Goal: Task Accomplishment & Management: Use online tool/utility

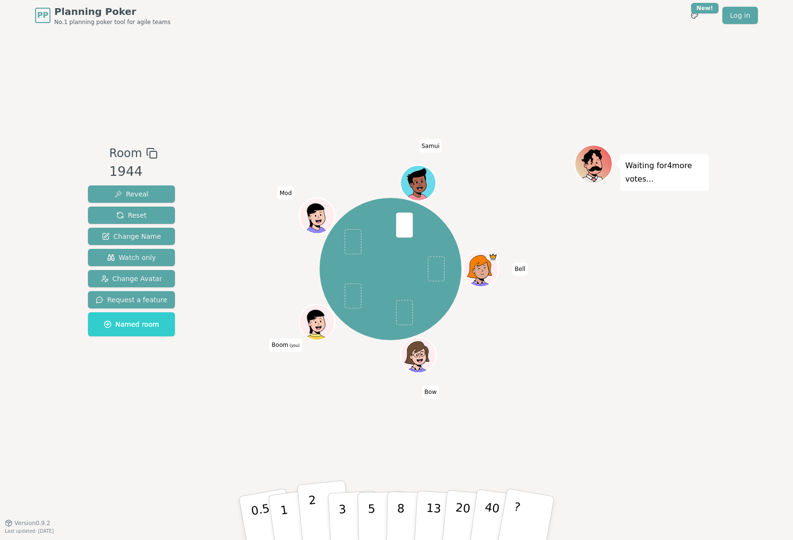
click at [316, 510] on p "2" at bounding box center [314, 520] width 12 height 52
click at [550, 419] on div "Room 1944 Reveal Reset Change Name Watch only Change Avatar Request a feature N…" at bounding box center [396, 277] width 625 height 492
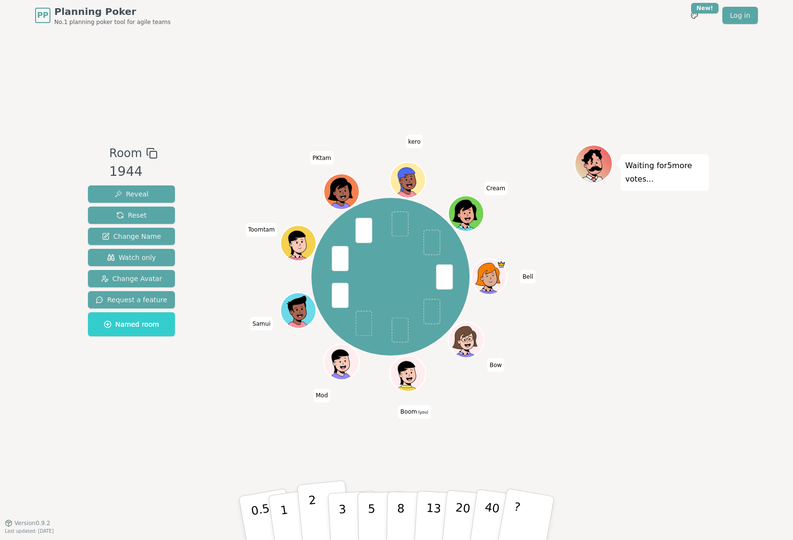
click at [313, 521] on p "2" at bounding box center [314, 520] width 12 height 52
click at [371, 515] on p "5" at bounding box center [372, 519] width 8 height 52
click at [380, 510] on button "5" at bounding box center [382, 518] width 49 height 73
click at [338, 505] on p "3" at bounding box center [343, 519] width 11 height 52
click at [339, 519] on p "3" at bounding box center [343, 519] width 11 height 52
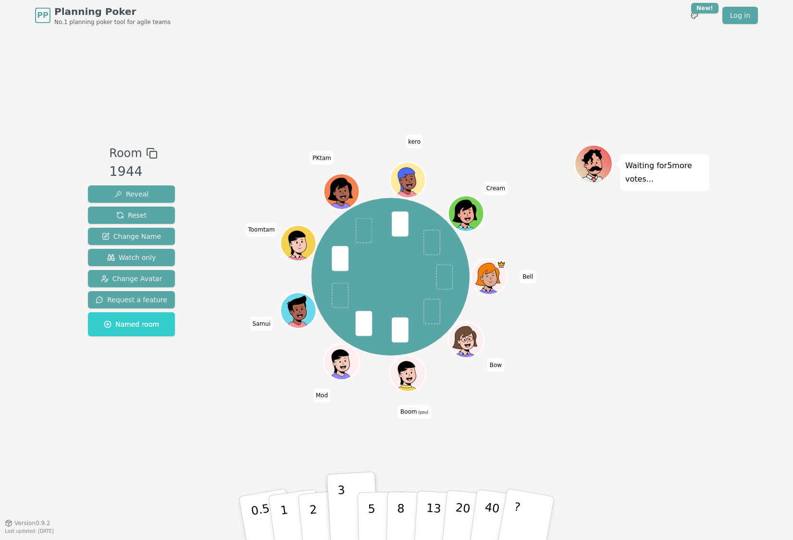
click at [234, 447] on div "Room 1944 Reveal Reset Change Name Watch only Change Avatar Request a feature N…" at bounding box center [396, 277] width 625 height 492
click at [309, 514] on button "2" at bounding box center [324, 519] width 55 height 76
click at [244, 398] on div "Bell Bow Boom (you) Mod Samui Toomtam PKtam kero Cream" at bounding box center [391, 277] width 368 height 264
click at [313, 517] on p "2" at bounding box center [314, 520] width 12 height 52
click at [347, 515] on button "3" at bounding box center [353, 518] width 52 height 75
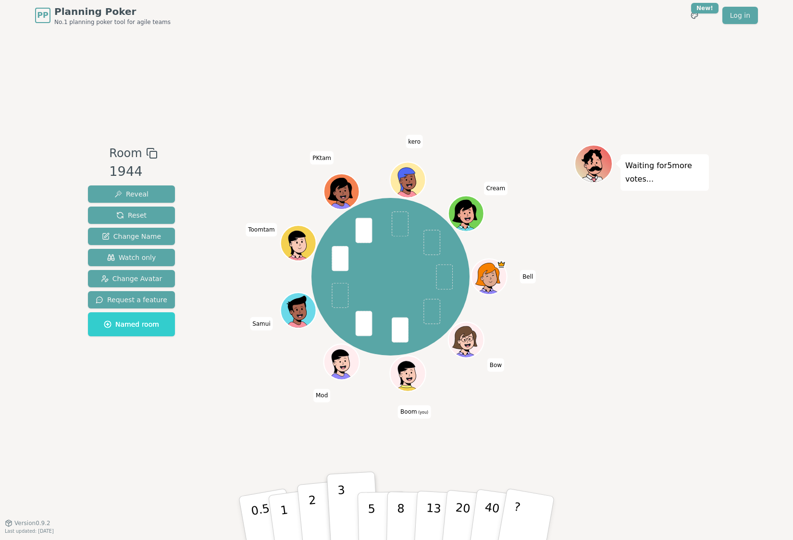
click at [315, 512] on p "2" at bounding box center [314, 520] width 12 height 52
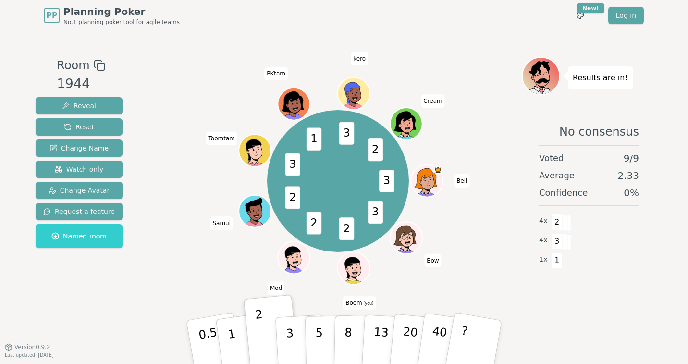
click at [100, 335] on div "Room 1944 Reveal Reset Change Name Watch only Change Avatar Request a feature N…" at bounding box center [344, 189] width 625 height 316
click at [101, 333] on div "Room 1944 Reveal Reset Change Name Watch only Change Avatar Request a feature N…" at bounding box center [344, 189] width 625 height 316
click at [493, 244] on div "3 3 2 2 2 3 1 3 2 Bell Bow Boom (you) Mod Samui Toomtam PKtam kero Cream" at bounding box center [338, 181] width 368 height 214
click at [177, 266] on div "3 3 2 2 2 3 1 3 2 Bell Bow Boom (you) Mod Samui Toomtam PKtam kero Cream" at bounding box center [338, 181] width 368 height 214
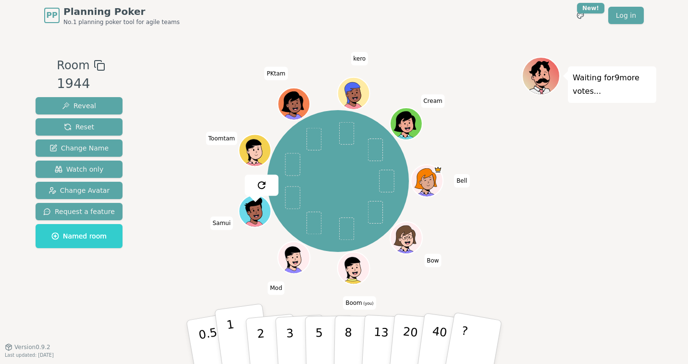
click at [228, 333] on p "1" at bounding box center [233, 343] width 14 height 52
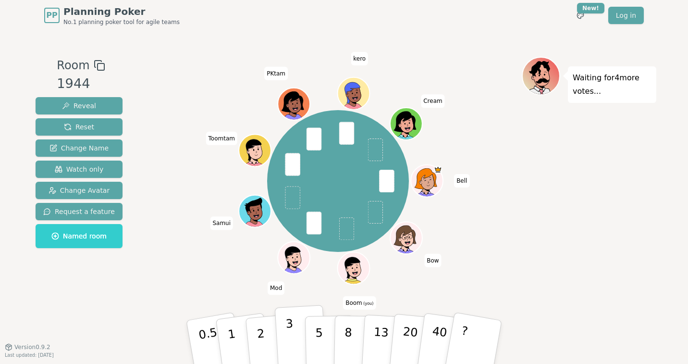
click at [292, 340] on p "3" at bounding box center [290, 343] width 11 height 52
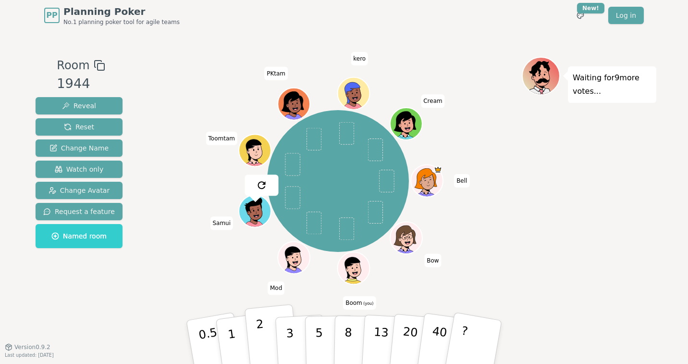
click at [264, 334] on button "2" at bounding box center [272, 342] width 55 height 76
click at [505, 199] on div "Bell Bow Boom (you) Mod Samui Toomtam PKtam kero Cream" at bounding box center [338, 181] width 368 height 214
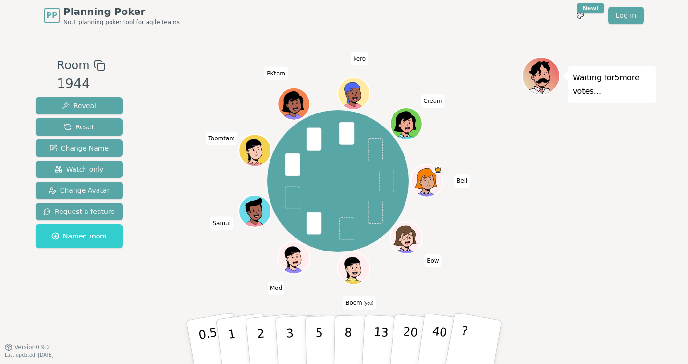
click at [506, 196] on div "Bell Bow Boom (you) Mod Samui Toomtam PKtam kero Cream" at bounding box center [338, 181] width 368 height 214
click at [346, 339] on p "8" at bounding box center [348, 342] width 8 height 52
click at [496, 242] on div "Bell Bow Boom (you) Mod Samui Toomtam PKtam kero Cream" at bounding box center [338, 181] width 368 height 214
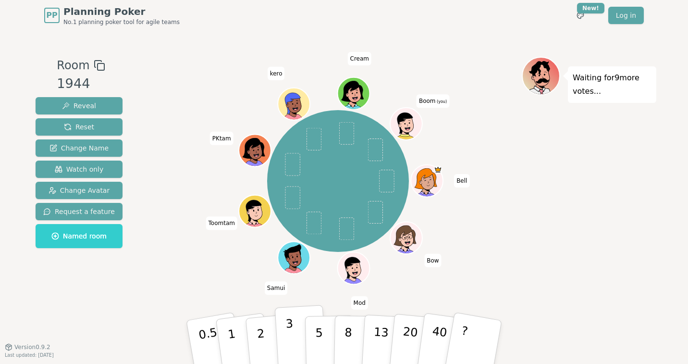
click at [285, 332] on button "3" at bounding box center [301, 342] width 52 height 75
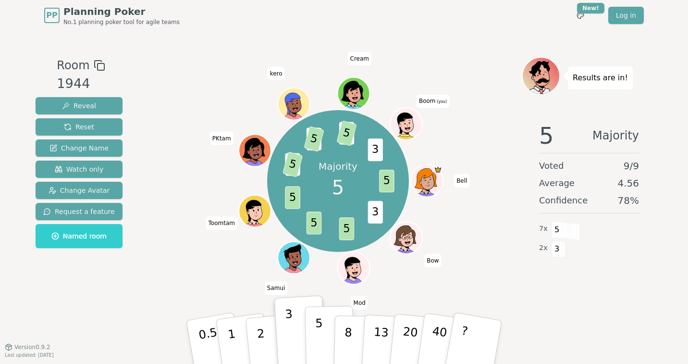
click at [318, 329] on p "5" at bounding box center [319, 342] width 8 height 52
